Goal: Entertainment & Leisure: Consume media (video, audio)

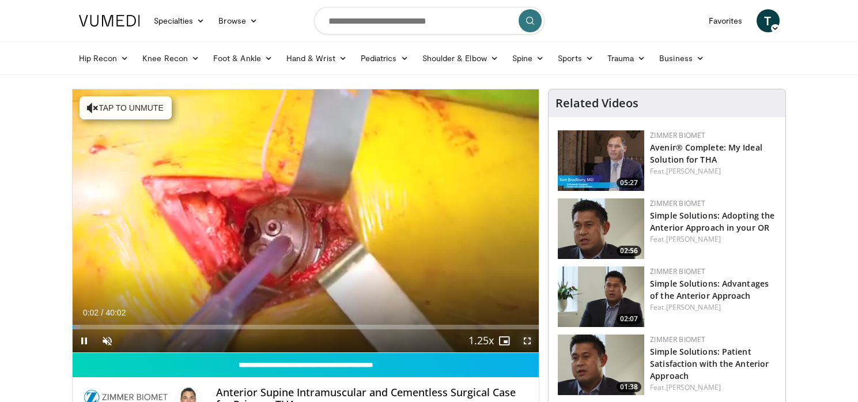
click at [529, 341] on span "Video Player" at bounding box center [527, 340] width 23 height 23
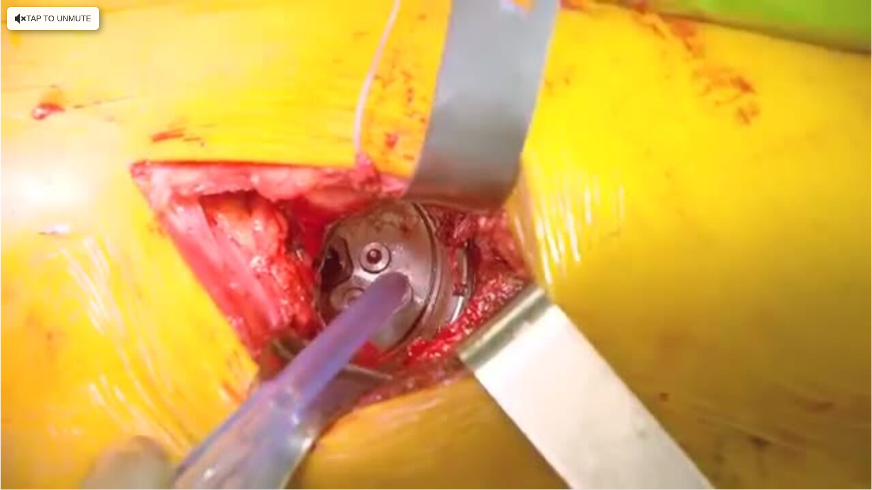
click at [532, 401] on div "10 seconds Tap to unmute" at bounding box center [436, 244] width 872 height 489
